Goal: Information Seeking & Learning: Learn about a topic

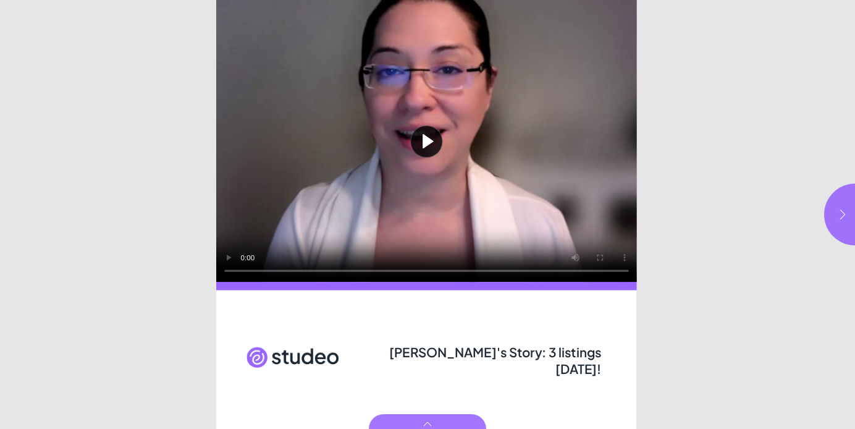
click at [839, 211] on icon "button" at bounding box center [842, 214] width 12 height 12
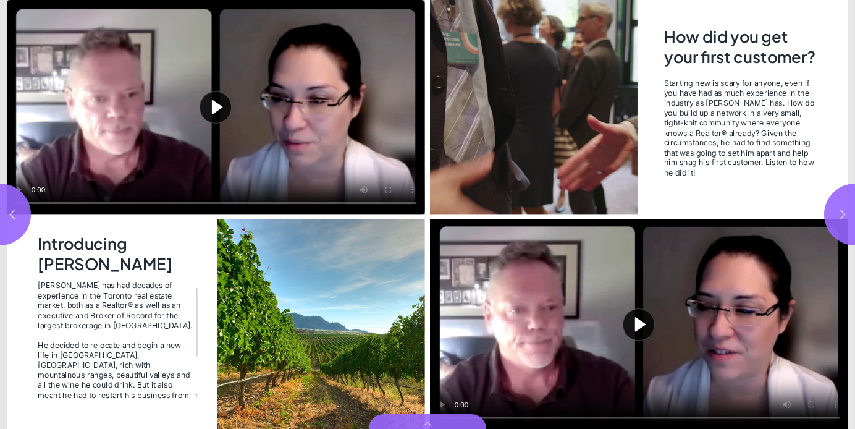
click at [839, 211] on icon "button" at bounding box center [842, 214] width 12 height 12
type input "***"
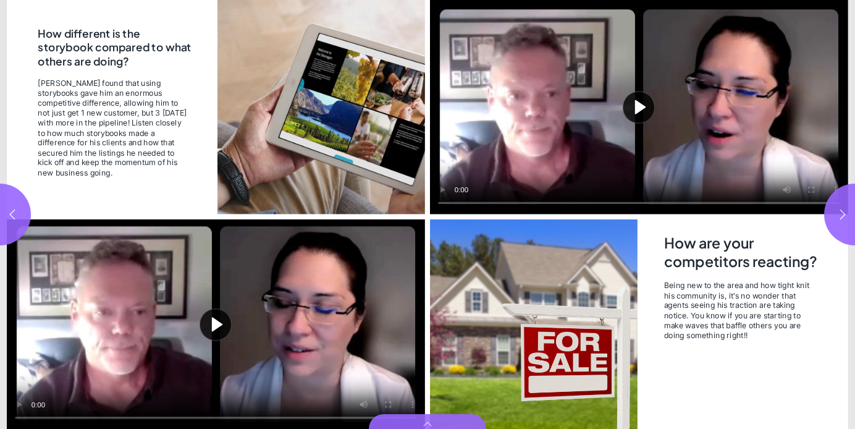
click at [251, 345] on button "Play video" at bounding box center [216, 323] width 418 height 209
click at [186, 329] on video "Video" at bounding box center [216, 323] width 418 height 209
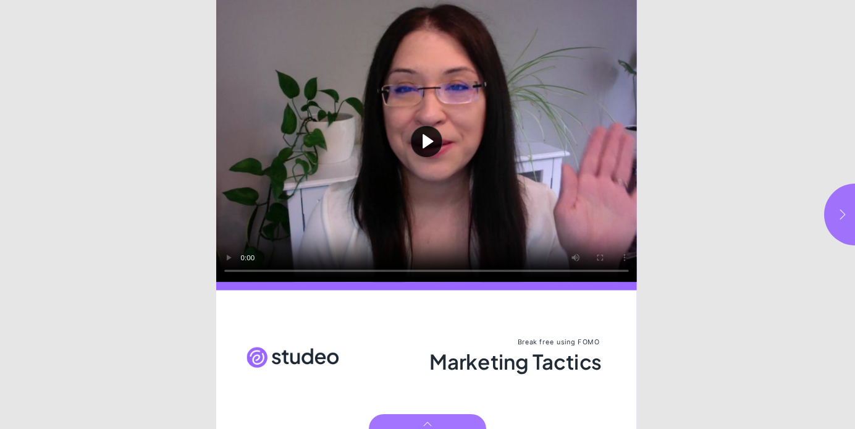
click at [840, 225] on button "button" at bounding box center [855, 214] width 62 height 62
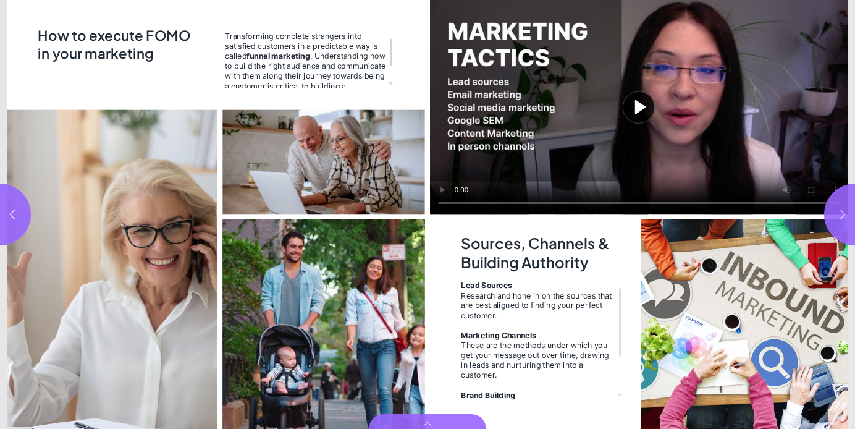
click at [842, 222] on button "button" at bounding box center [855, 214] width 62 height 62
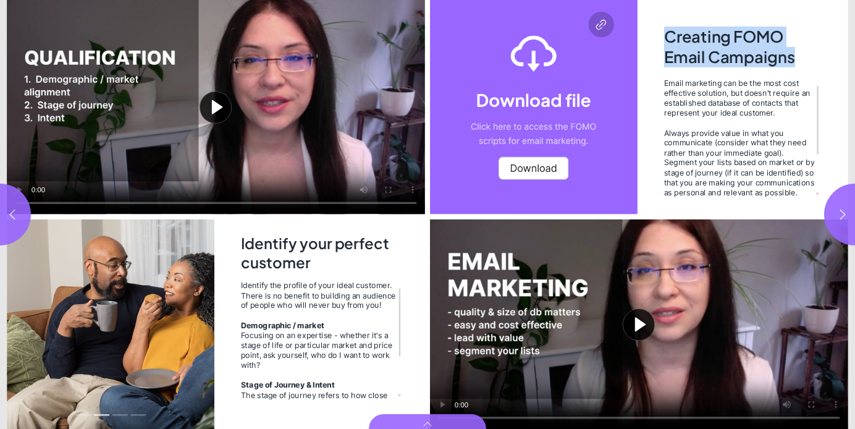
drag, startPoint x: 667, startPoint y: 36, endPoint x: 796, endPoint y: 56, distance: 131.3
click at [796, 56] on h2 "Creating FOMO Email Campaigns" at bounding box center [740, 48] width 153 height 43
click at [767, 41] on h2 "Creating FOMO Email Campaigns" at bounding box center [740, 48] width 153 height 43
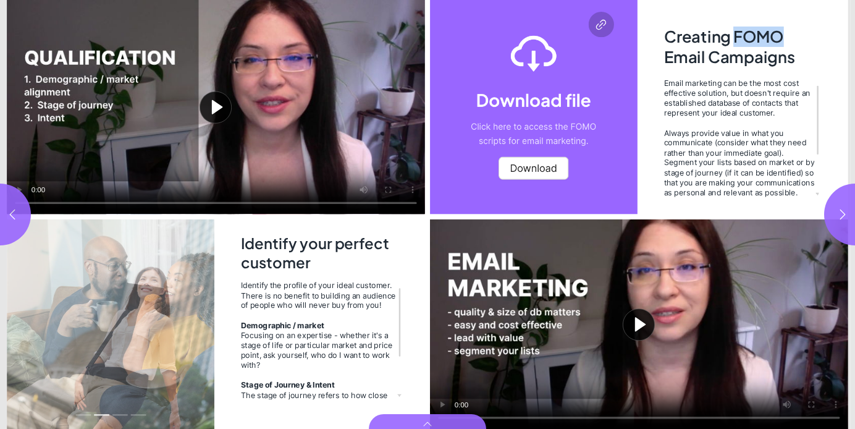
drag, startPoint x: 735, startPoint y: 34, endPoint x: 787, endPoint y: 41, distance: 52.3
click at [787, 41] on h2 "Creating FOMO Email Campaigns" at bounding box center [740, 48] width 153 height 43
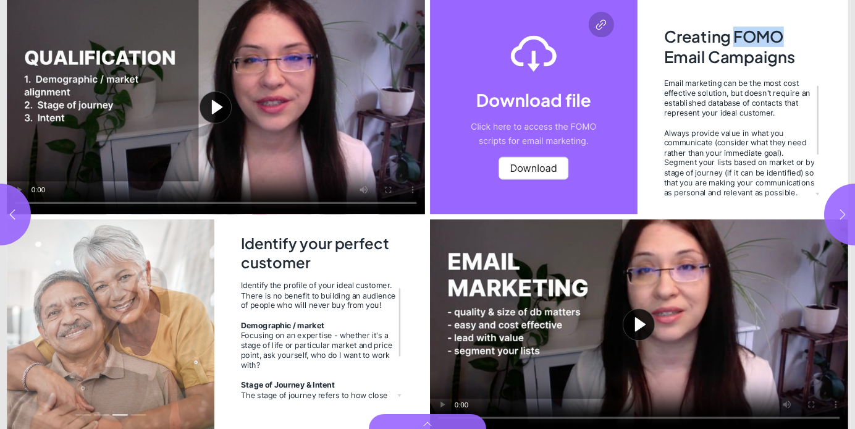
click at [835, 212] on button "button" at bounding box center [855, 214] width 62 height 62
type input "***"
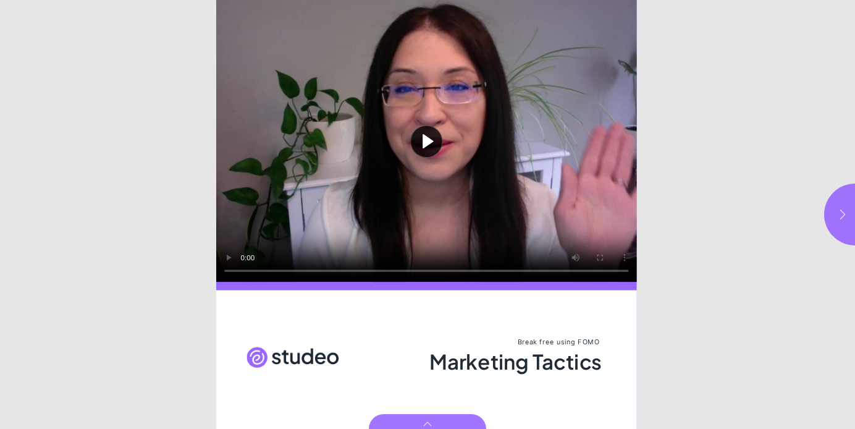
click at [845, 219] on icon "button" at bounding box center [842, 214] width 12 height 12
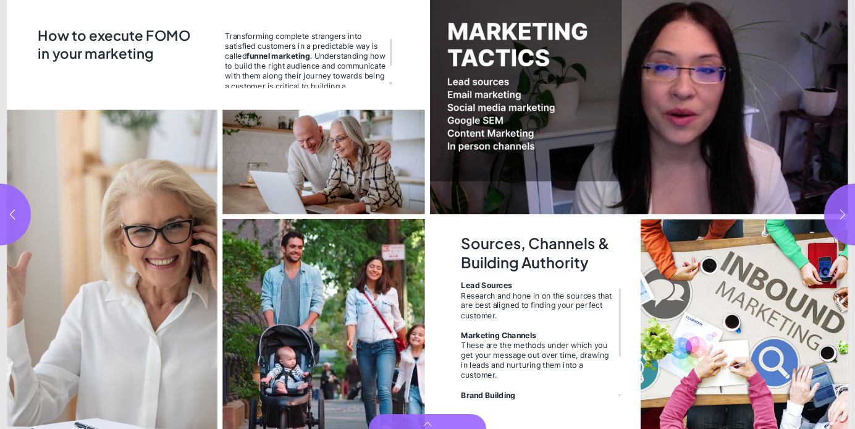
click at [845, 219] on icon "button" at bounding box center [842, 214] width 12 height 12
type input "***"
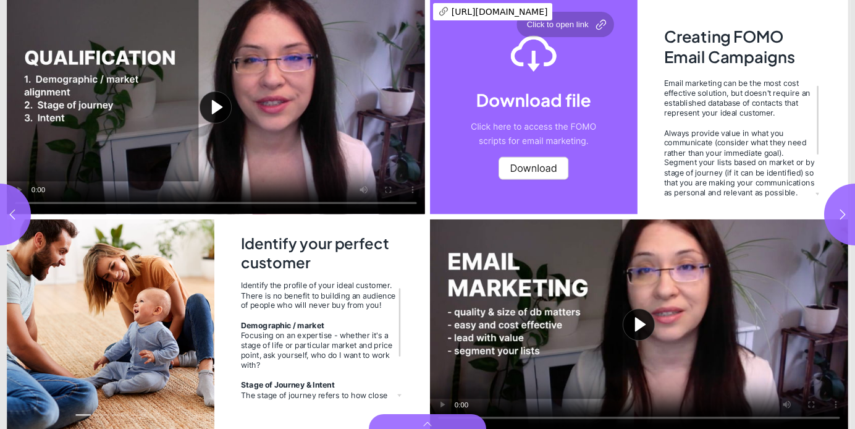
click at [574, 162] on div "Page 5" at bounding box center [534, 107] width 208 height 214
